Goal: Task Accomplishment & Management: Use online tool/utility

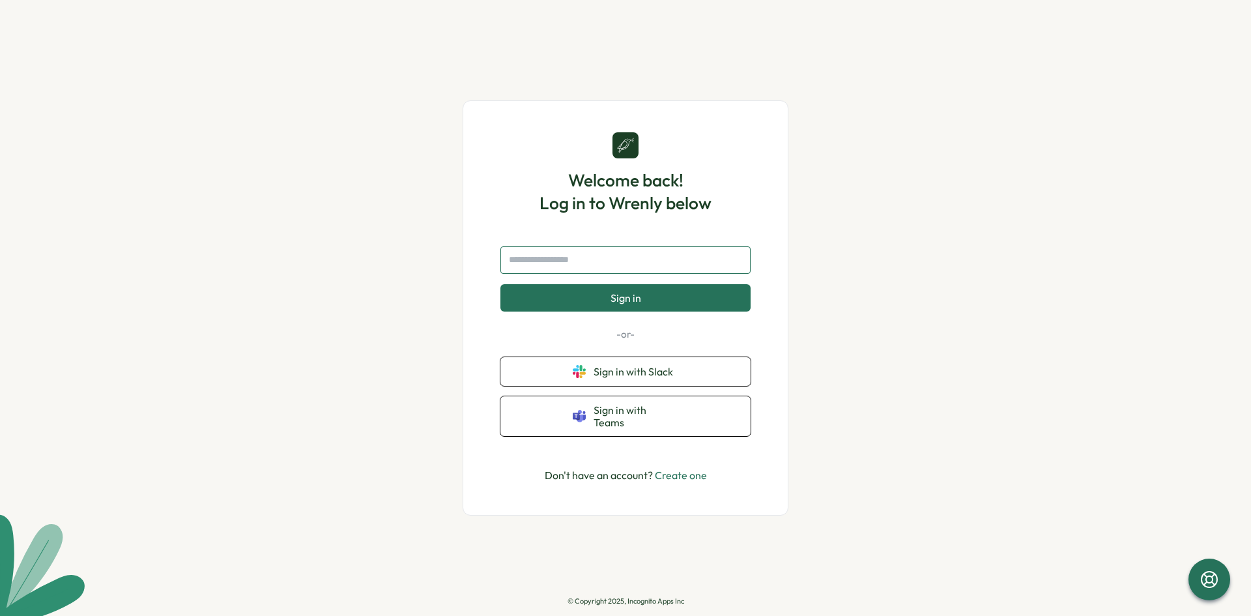
click at [621, 268] on input "text" at bounding box center [625, 259] width 250 height 27
type input "**********"
click at [618, 311] on button "Sign in" at bounding box center [625, 297] width 250 height 27
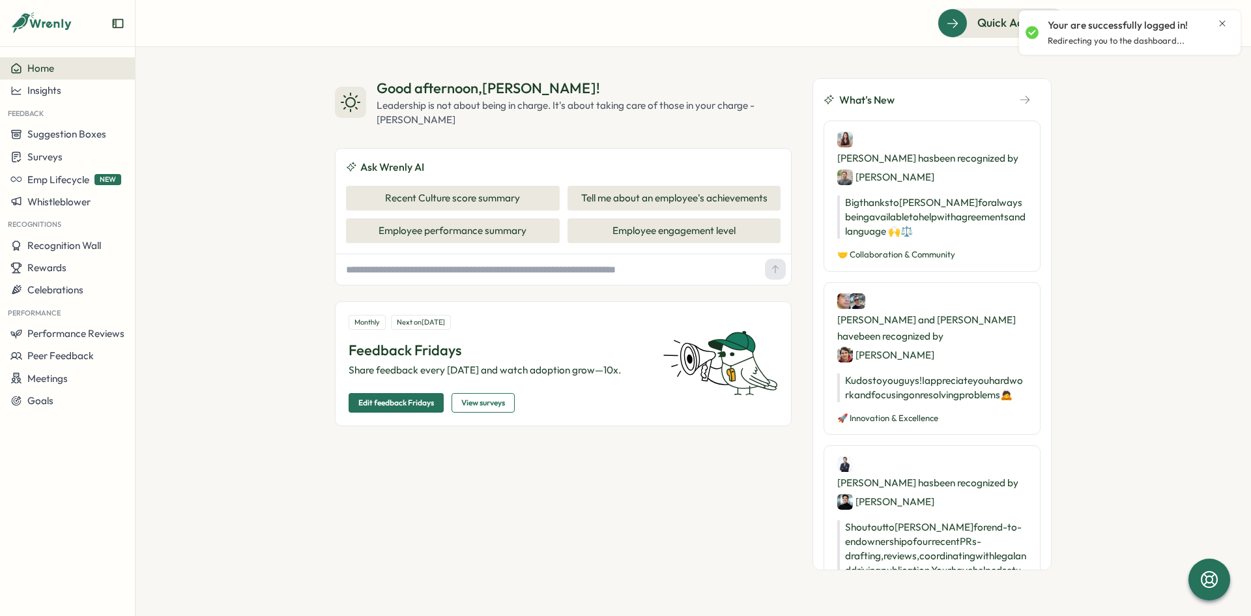
click at [1225, 23] on icon "Close notification" at bounding box center [1222, 23] width 10 height 10
click at [46, 150] on span "Surveys" at bounding box center [44, 156] width 35 height 12
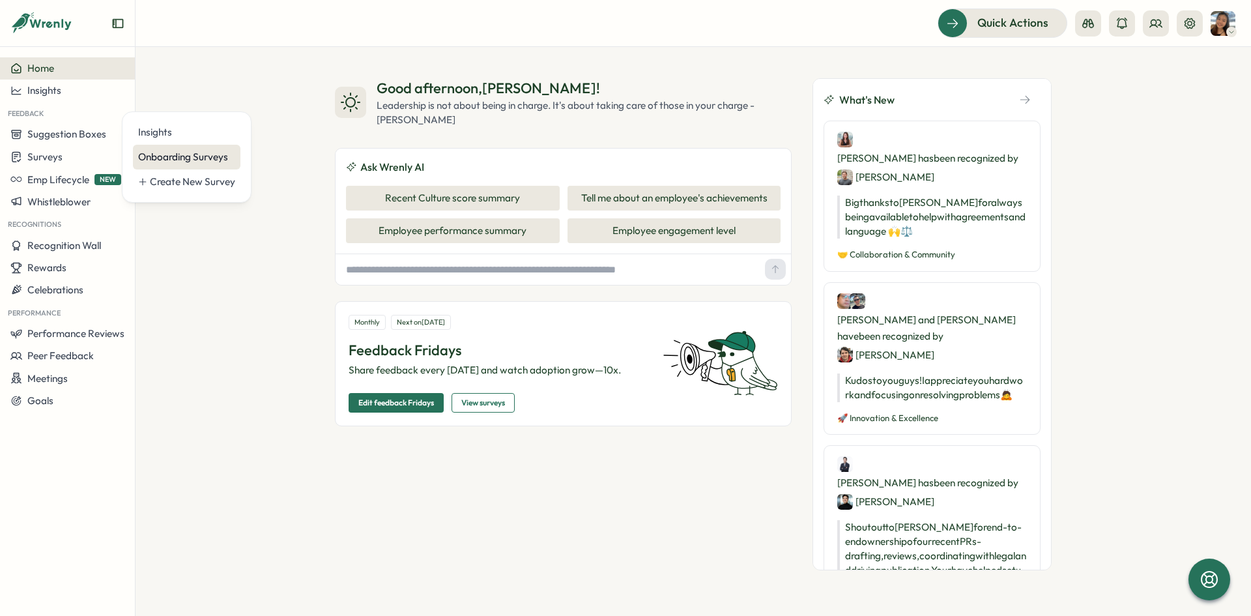
click at [188, 148] on div "Onboarding Surveys" at bounding box center [186, 157] width 107 height 25
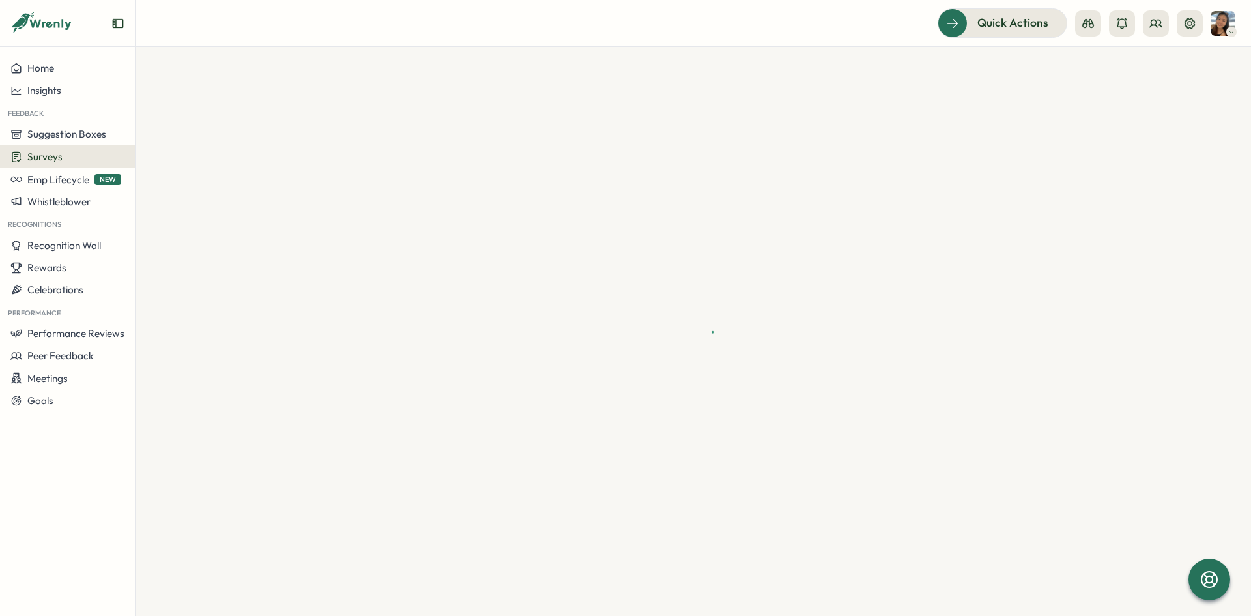
click at [91, 158] on div "Surveys" at bounding box center [67, 156] width 114 height 12
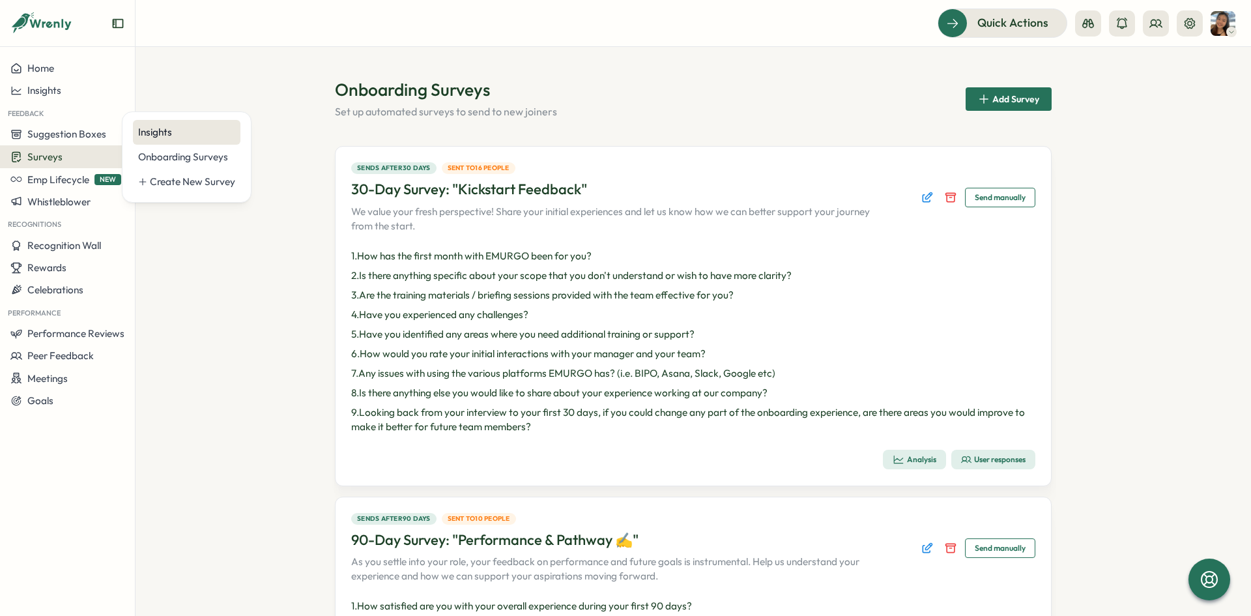
click at [184, 134] on div "Insights" at bounding box center [186, 132] width 97 height 14
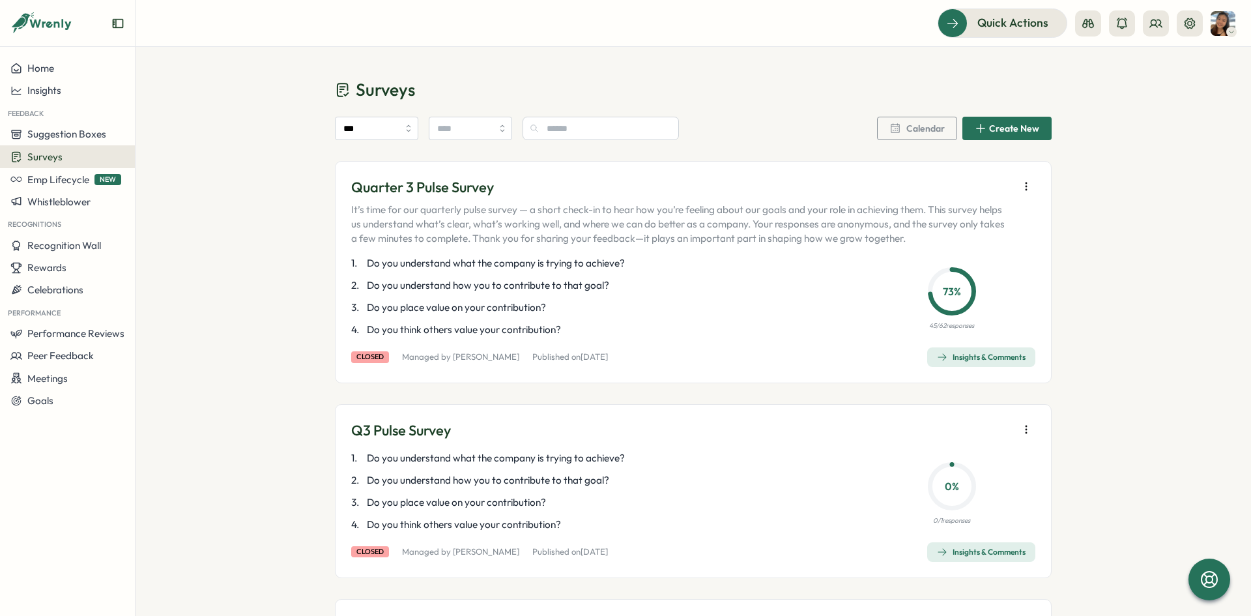
click at [1021, 182] on icon "button" at bounding box center [1025, 186] width 13 height 13
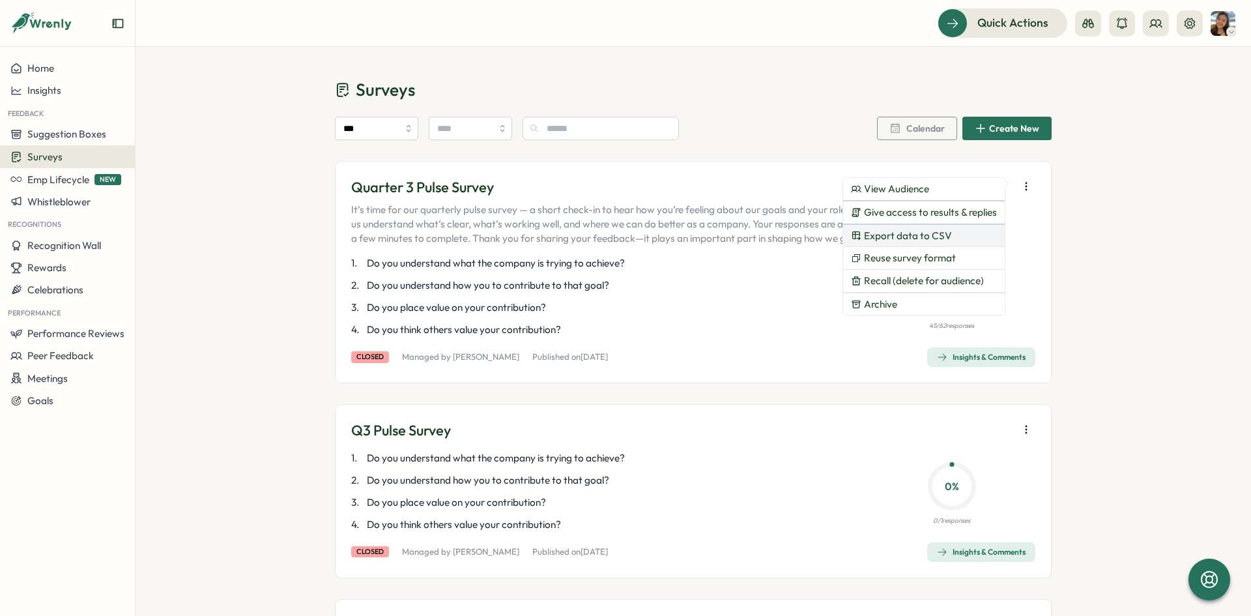
click at [939, 232] on span "Export data to CSV" at bounding box center [908, 236] width 88 height 12
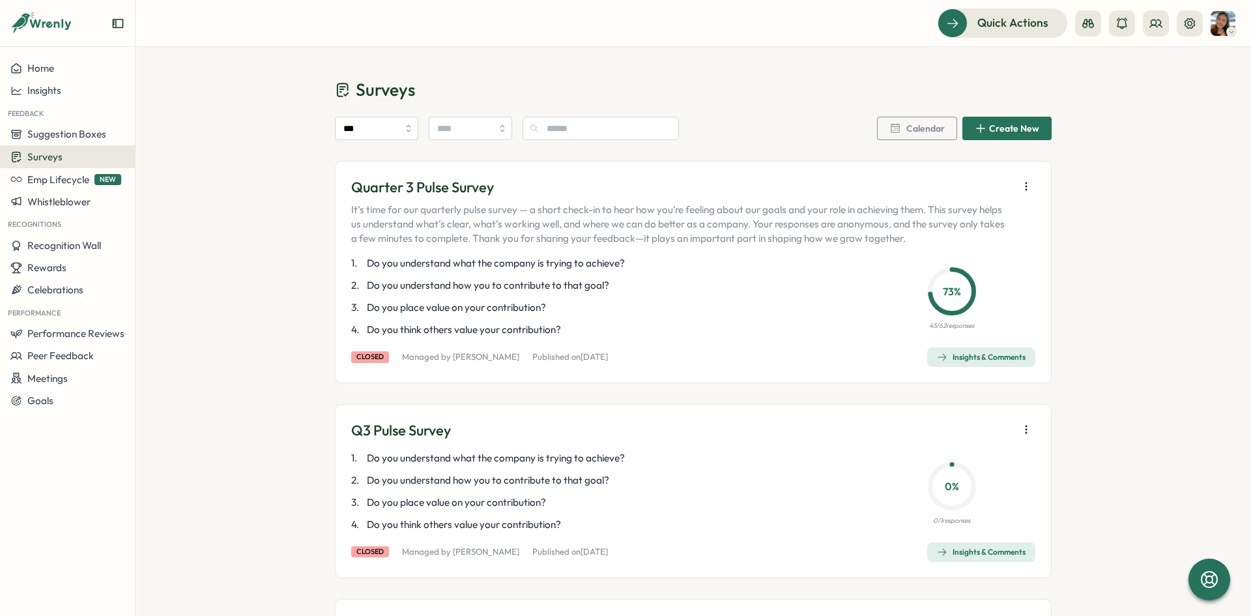
click at [1025, 185] on icon "button" at bounding box center [1025, 186] width 13 height 13
